Goal: Find specific page/section: Locate a particular part of the current website

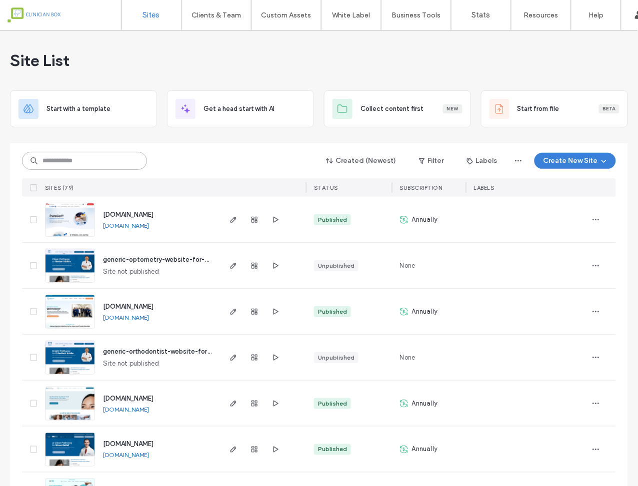
click at [107, 158] on input at bounding box center [84, 161] width 125 height 18
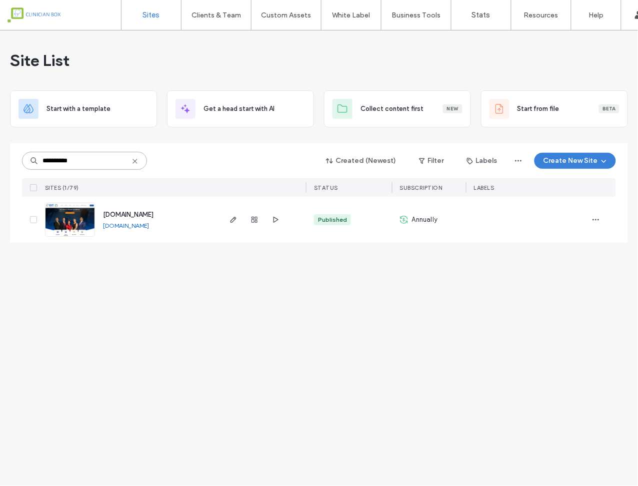
type input "**********"
click at [67, 217] on link at bounding box center [70, 220] width 50 height 34
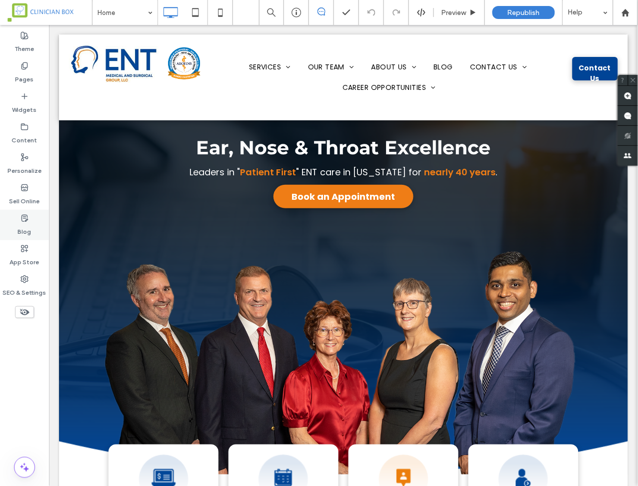
click at [26, 222] on label "Blog" at bounding box center [24, 229] width 13 height 14
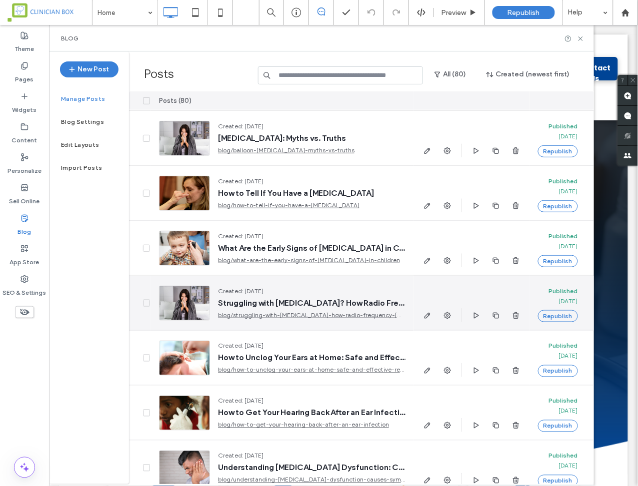
scroll to position [164, 0]
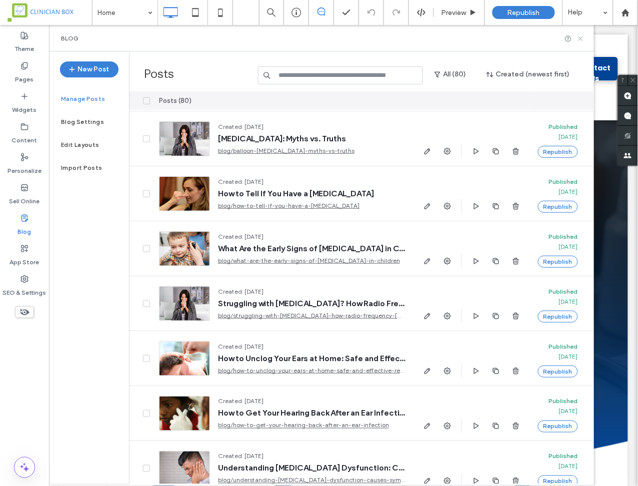
click at [584, 37] on icon at bounding box center [580, 38] width 7 height 7
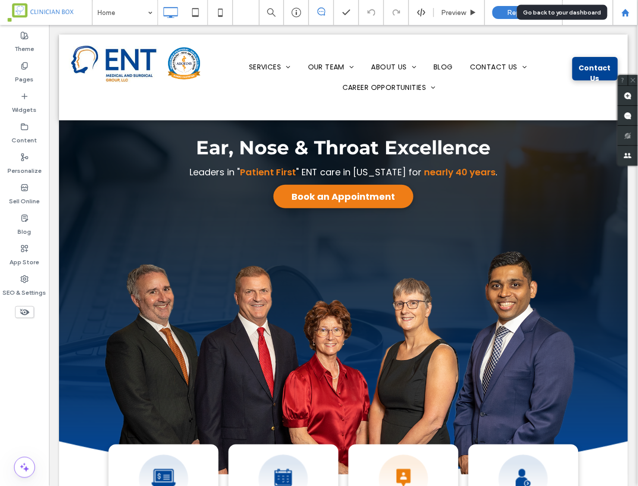
click at [630, 12] on div at bounding box center [625, 12] width 24 height 8
